Goal: Task Accomplishment & Management: Use online tool/utility

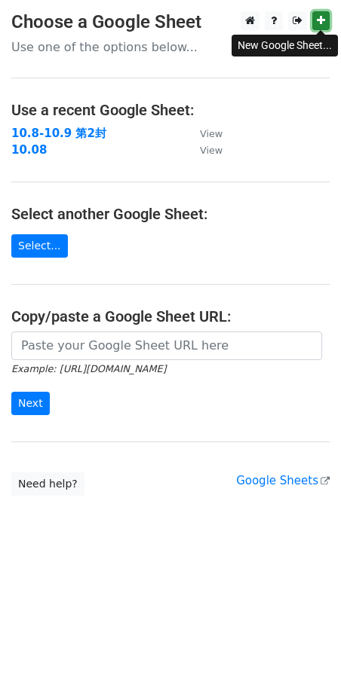
click at [323, 17] on icon at bounding box center [321, 20] width 8 height 11
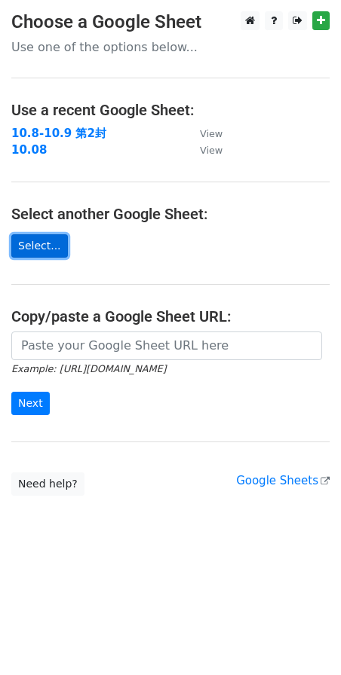
click at [32, 243] on link "Select..." at bounding box center [39, 245] width 57 height 23
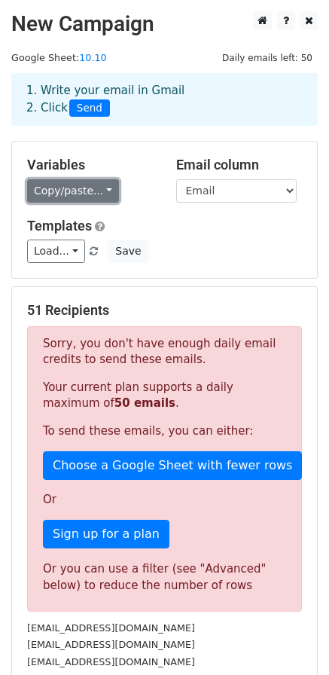
click at [103, 190] on link "Copy/paste..." at bounding box center [73, 190] width 92 height 23
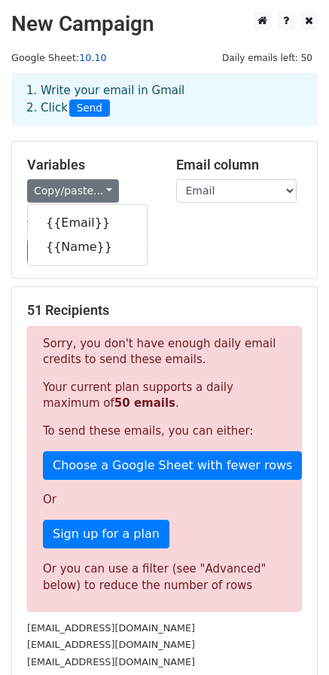
click at [90, 58] on link "10.10" at bounding box center [93, 57] width 28 height 11
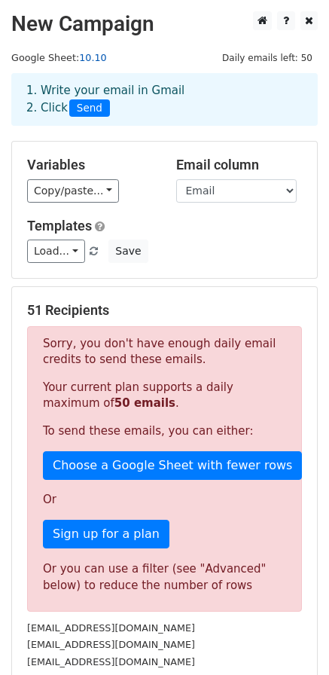
click at [91, 55] on link "10.10" at bounding box center [93, 57] width 28 height 11
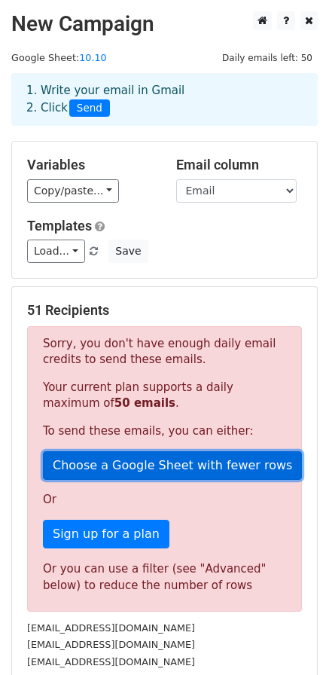
click at [96, 473] on link "Choose a Google Sheet with fewer rows" at bounding box center [172, 465] width 259 height 29
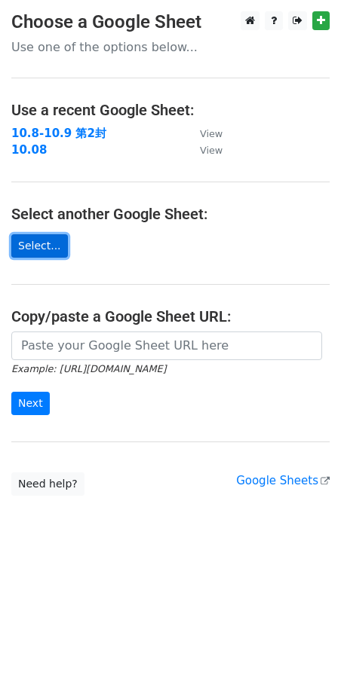
click at [46, 248] on link "Select..." at bounding box center [39, 245] width 57 height 23
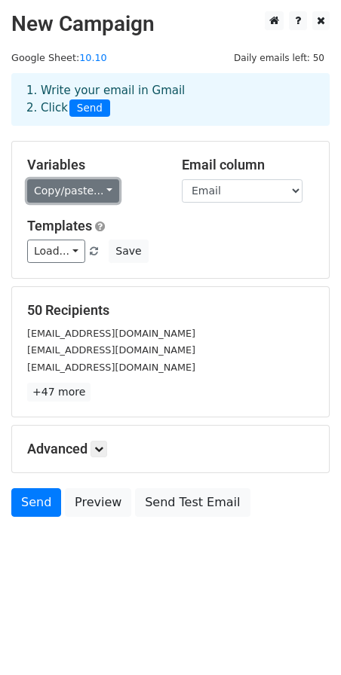
click at [106, 195] on link "Copy/paste..." at bounding box center [73, 190] width 92 height 23
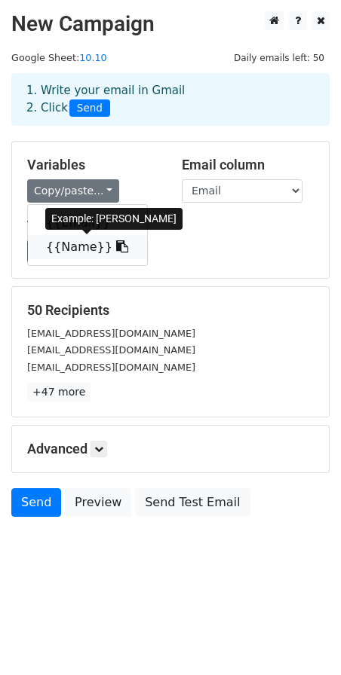
click at [69, 250] on link "{{Name}}" at bounding box center [87, 247] width 119 height 24
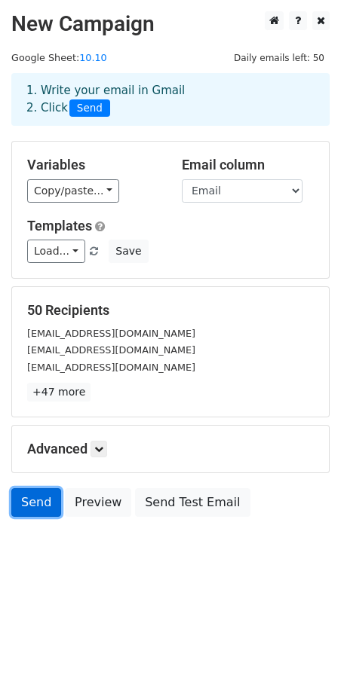
click at [42, 509] on link "Send" at bounding box center [36, 502] width 50 height 29
